Goal: Task Accomplishment & Management: Use online tool/utility

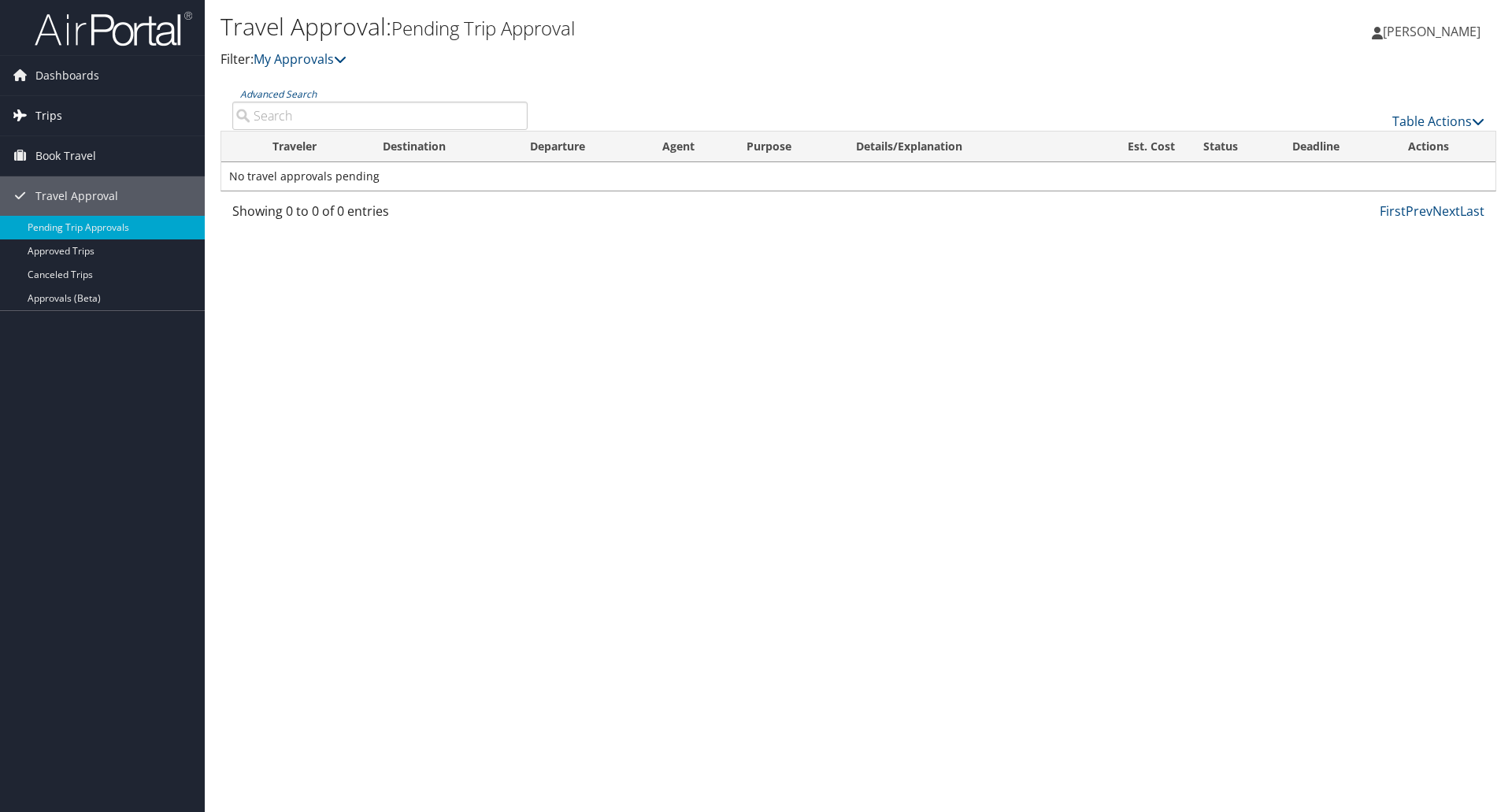
click at [72, 116] on link "Trips" at bounding box center [102, 115] width 205 height 39
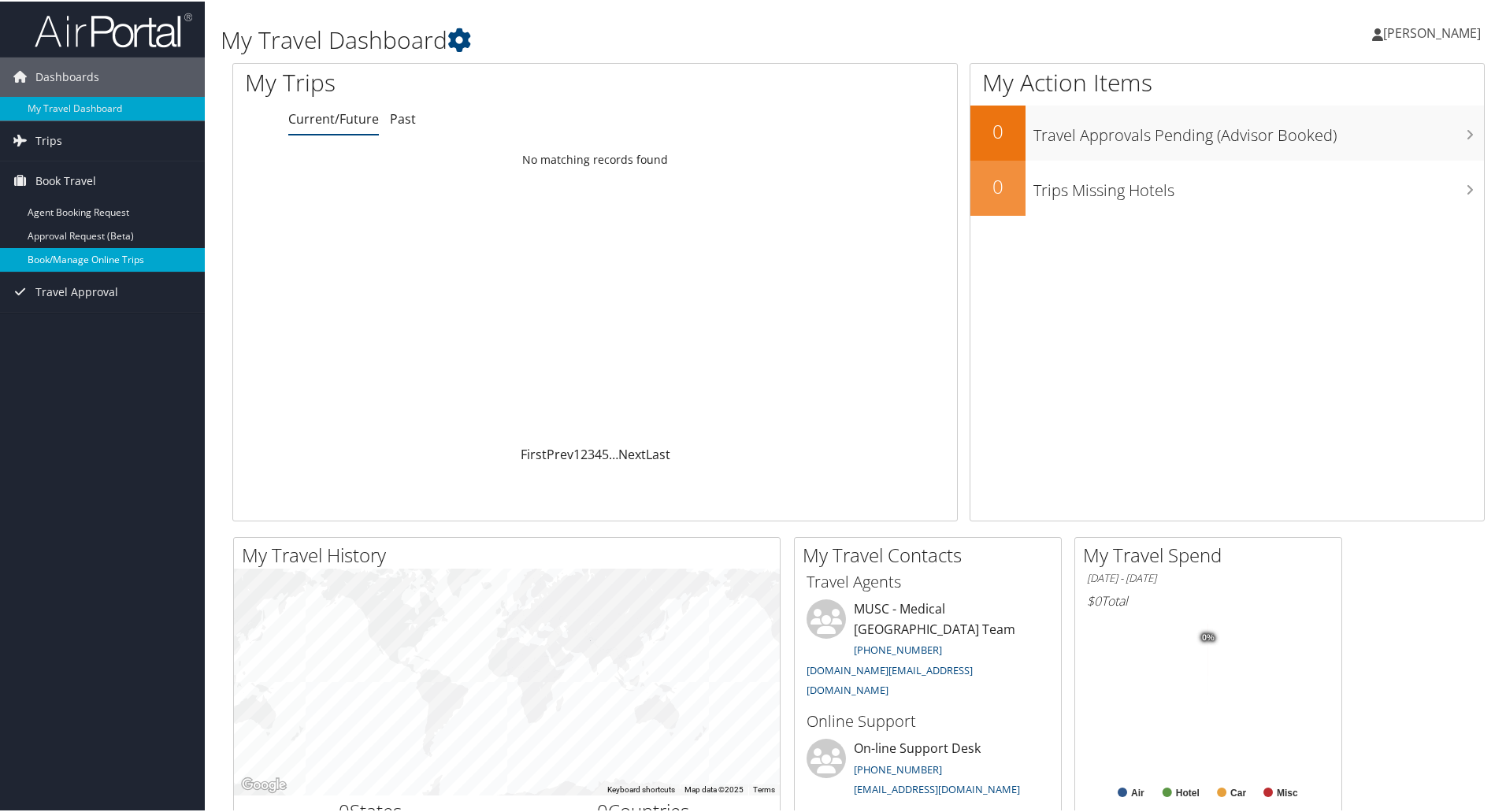
click at [58, 254] on link "Book/Manage Online Trips" at bounding box center [102, 258] width 205 height 24
